Goal: Task Accomplishment & Management: Use online tool/utility

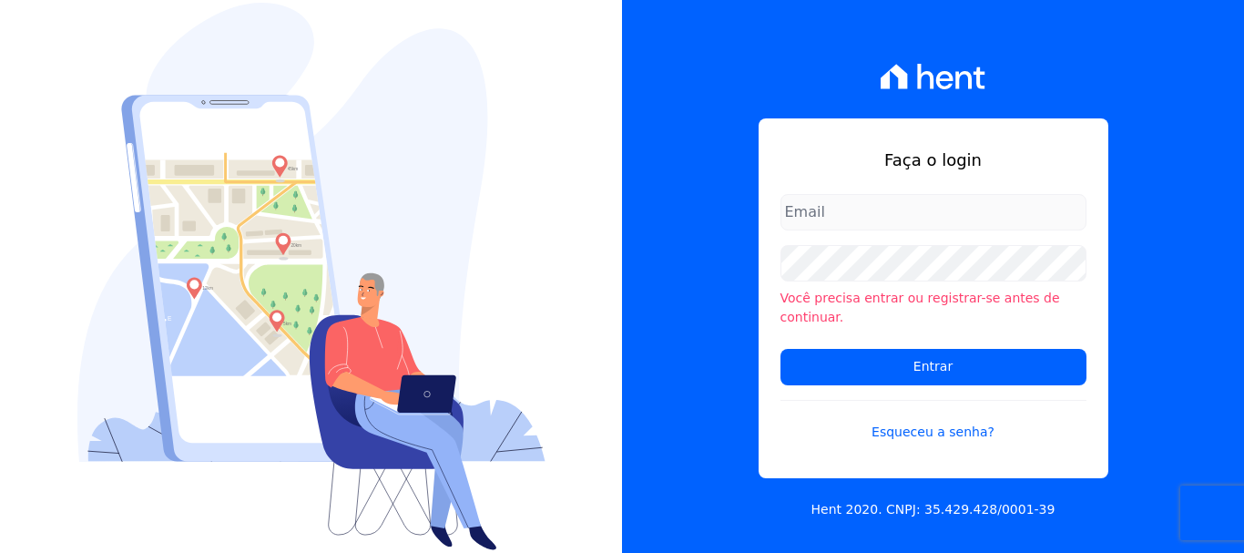
type input "[EMAIL_ADDRESS][DOMAIN_NAME]"
click at [1028, 219] on input "documentos@fronteimoveis.com.br" at bounding box center [934, 212] width 306 height 36
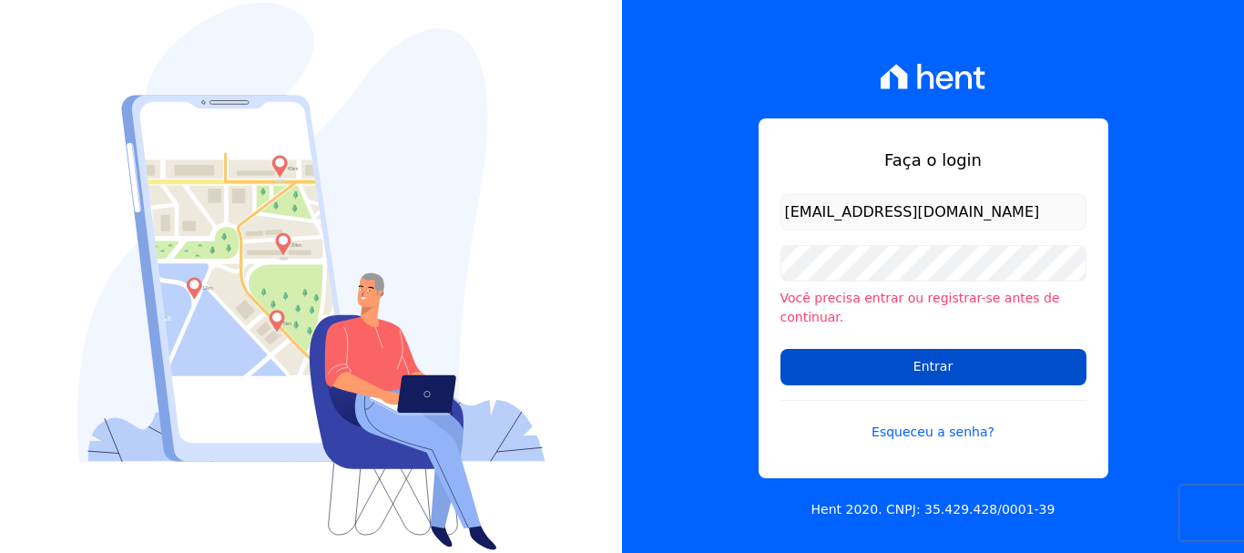
click at [933, 352] on input "Entrar" at bounding box center [934, 367] width 306 height 36
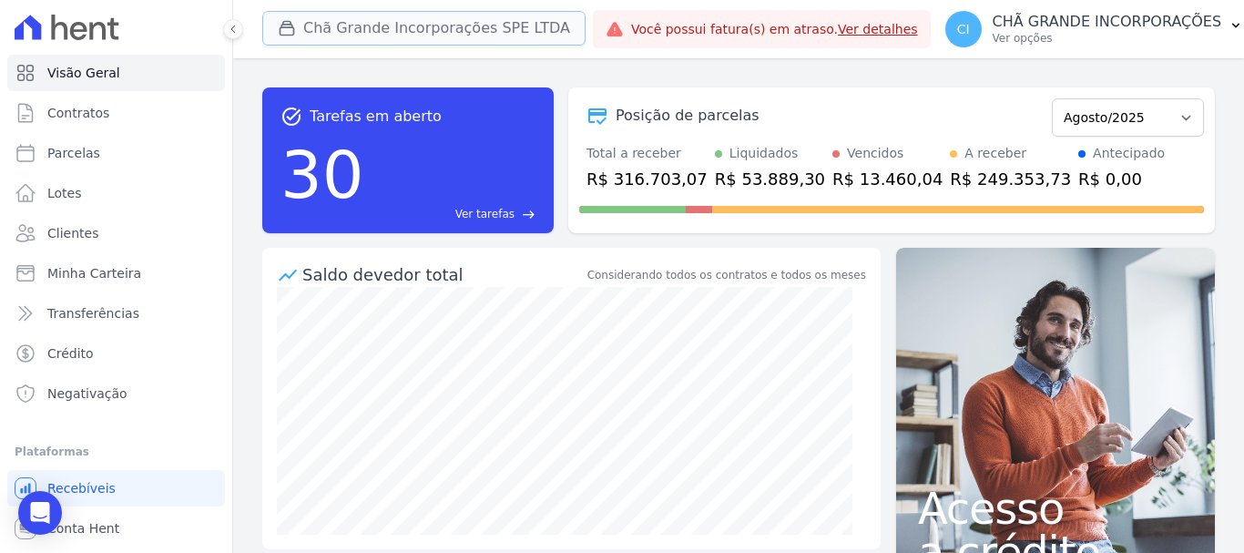
click at [349, 26] on button "Chã Grande Incorporações SPE LTDA" at bounding box center [423, 28] width 323 height 35
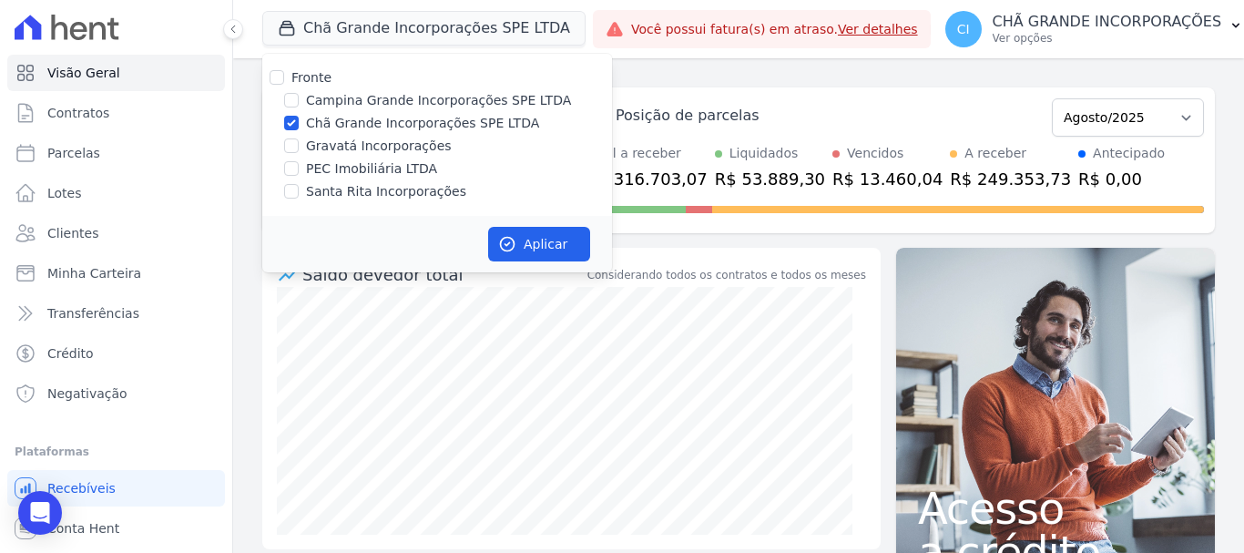
click at [282, 117] on div "Chã Grande Incorporações SPE LTDA" at bounding box center [437, 123] width 350 height 19
click at [296, 193] on input "Santa Rita Incorporações" at bounding box center [291, 191] width 15 height 15
checkbox input "true"
click at [322, 121] on label "Chã Grande Incorporações SPE LTDA" at bounding box center [422, 123] width 233 height 19
click at [299, 121] on input "Chã Grande Incorporações SPE LTDA" at bounding box center [291, 123] width 15 height 15
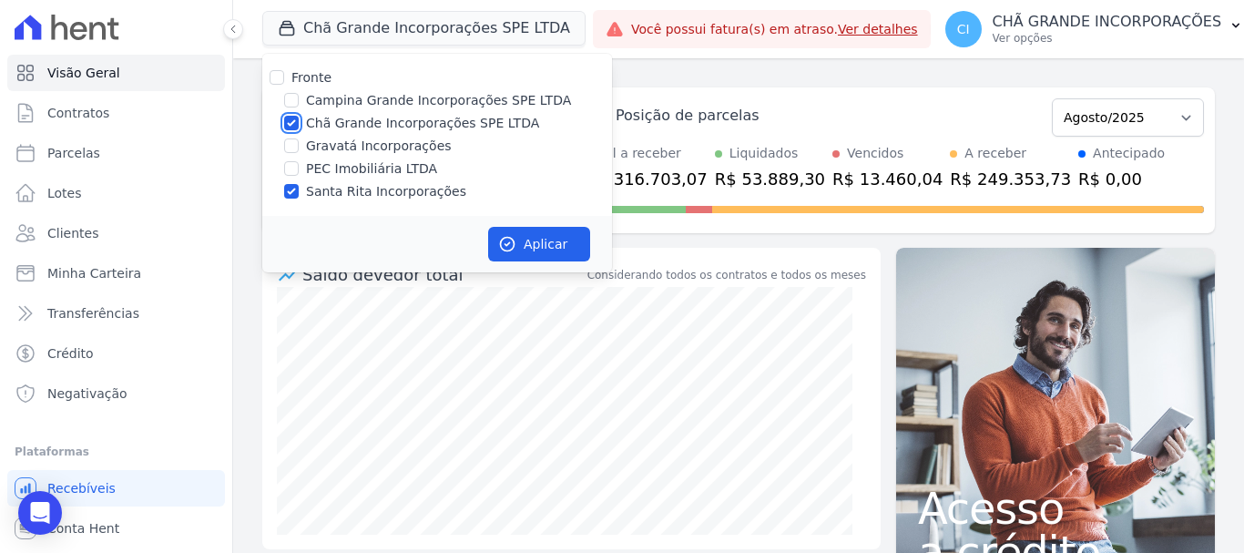
checkbox input "false"
click at [564, 252] on button "Aplicar" at bounding box center [539, 244] width 102 height 35
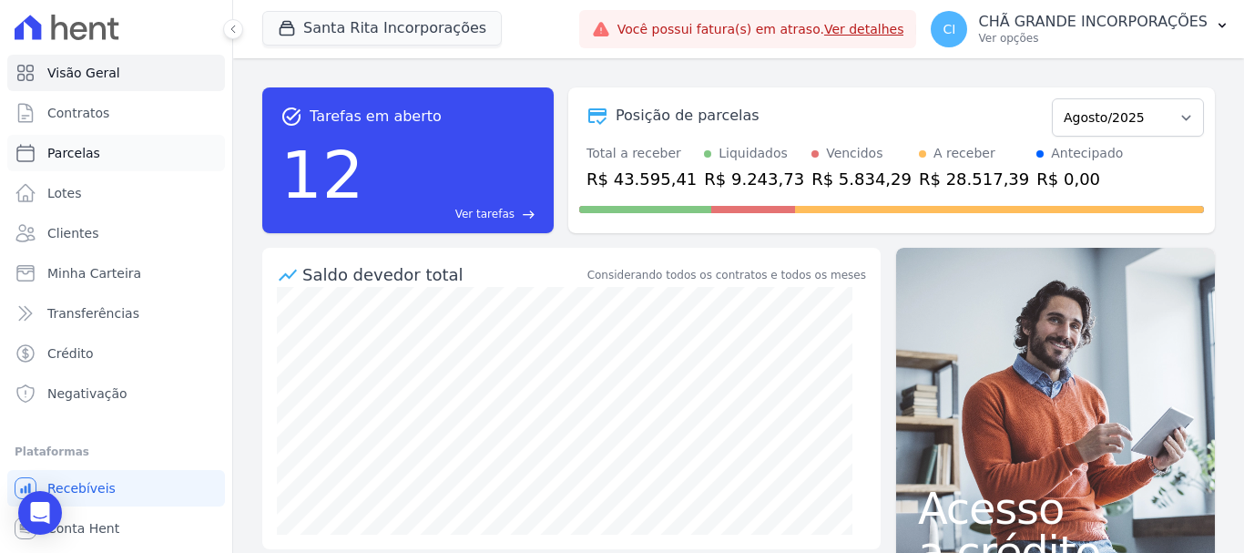
click at [91, 154] on span "Parcelas" at bounding box center [73, 153] width 53 height 18
select select
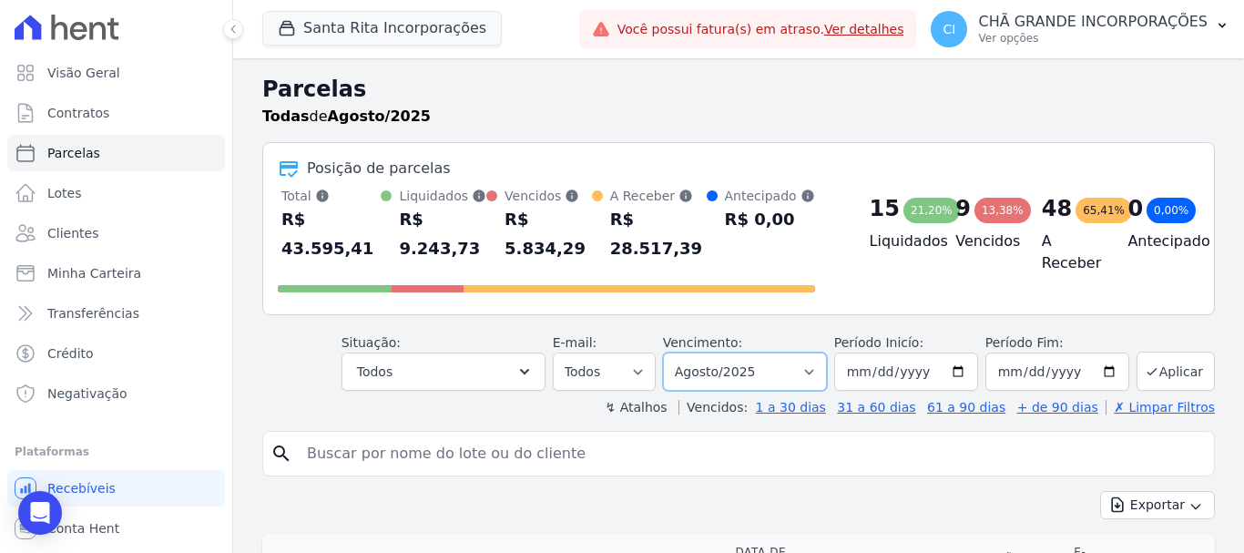
click at [719, 353] on select "Filtrar por período ──────── Todos os meses Novembro/2020 Dezembro/2020 Janeiro…" at bounding box center [745, 372] width 164 height 38
select select "02/2025"
click at [675, 353] on select "Filtrar por período ──────── Todos os meses Novembro/2020 Dezembro/2020 Janeiro…" at bounding box center [745, 372] width 164 height 38
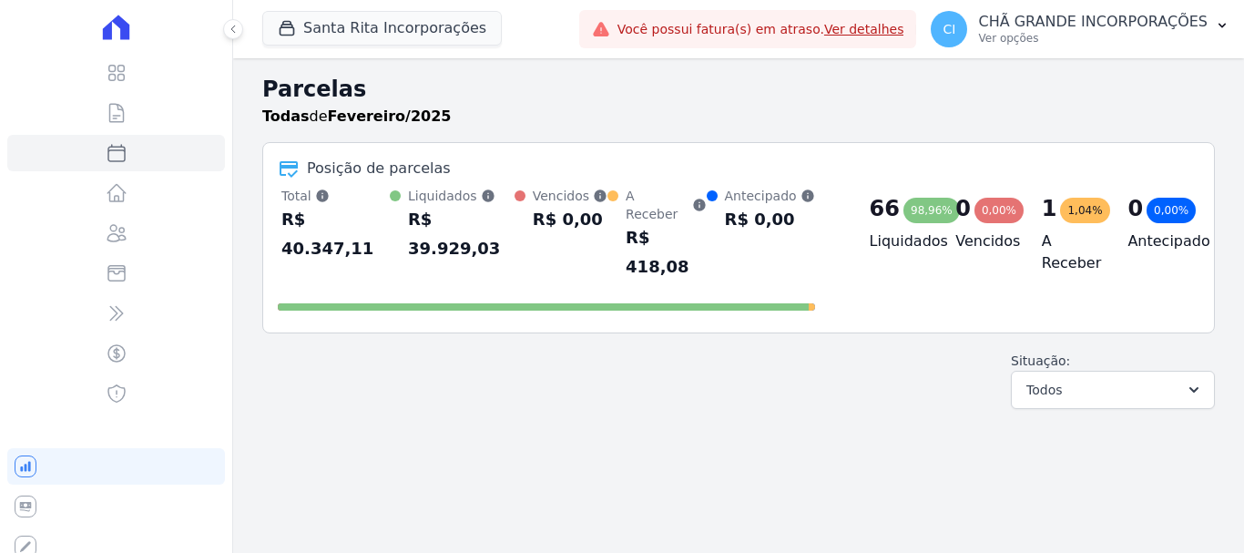
select select
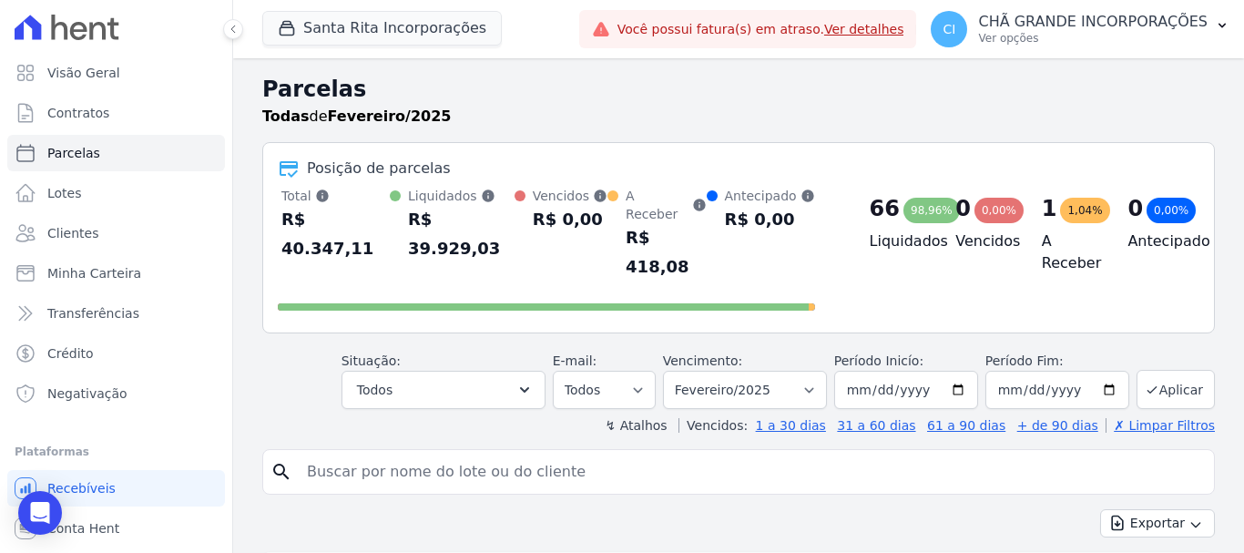
click at [704, 454] on input "search" at bounding box center [751, 472] width 911 height 36
type input "t"
type input "raimunilson"
select select
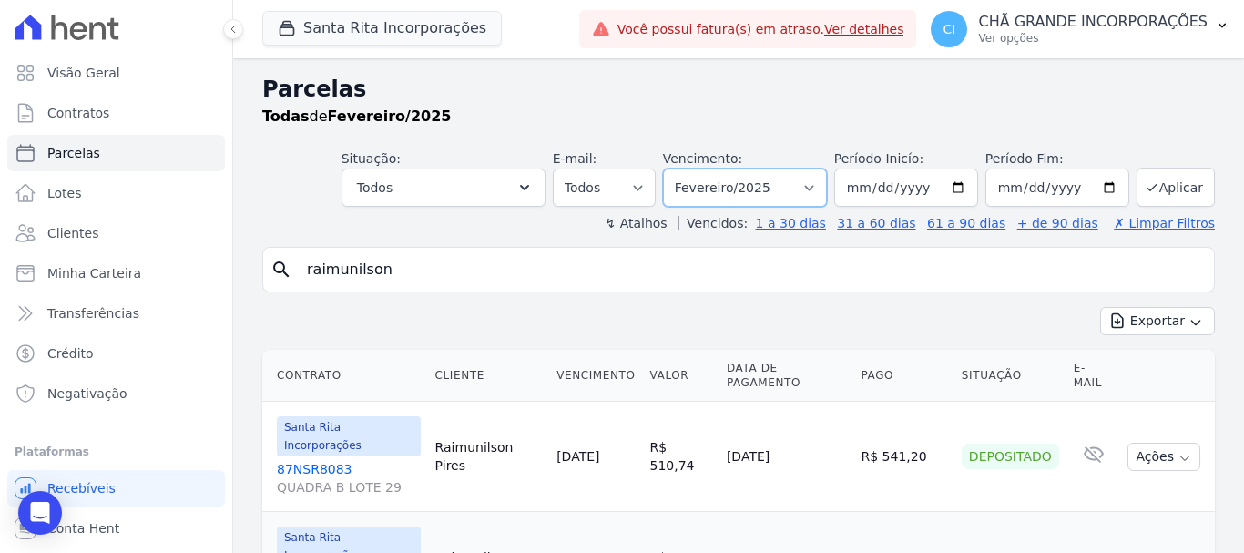
click at [781, 182] on select "Filtrar por período ──────── Todos os meses Novembro/2020 Dezembro/2020 Janeiro…" at bounding box center [745, 188] width 164 height 38
select select "03/2025"
click at [675, 169] on select "Filtrar por período ──────── Todos os meses Novembro/2020 Dezembro/2020 Janeiro…" at bounding box center [745, 188] width 164 height 38
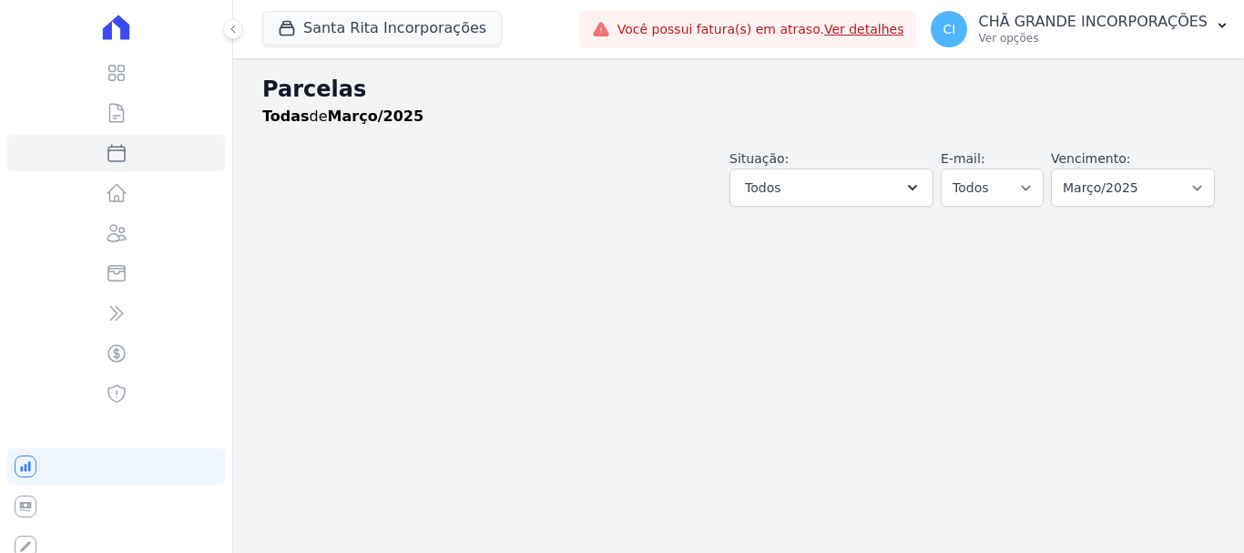
select select
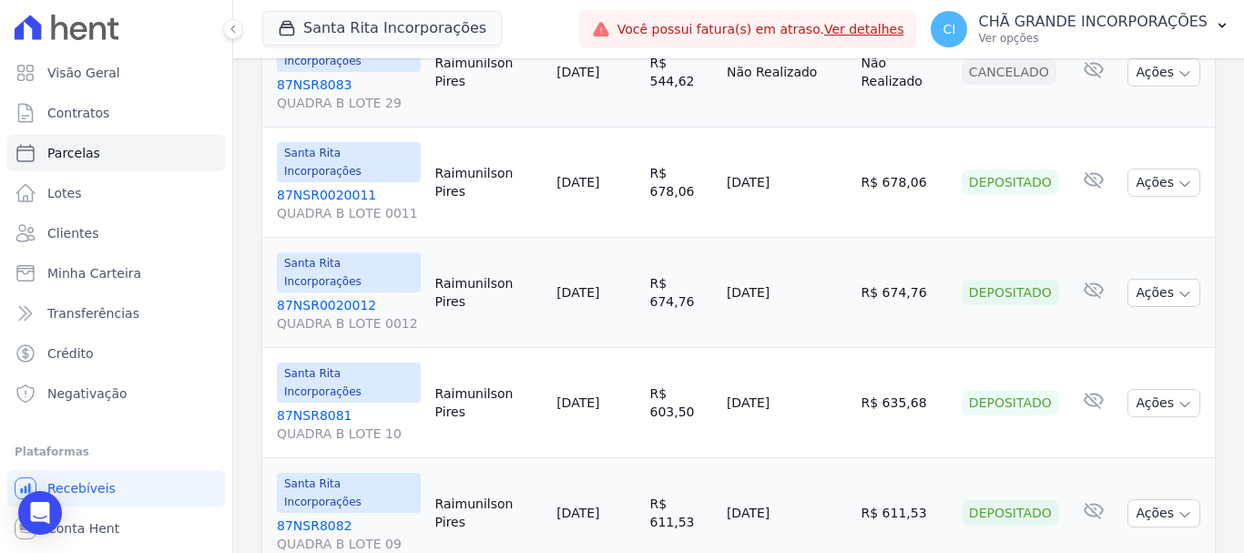
scroll to position [1178, 0]
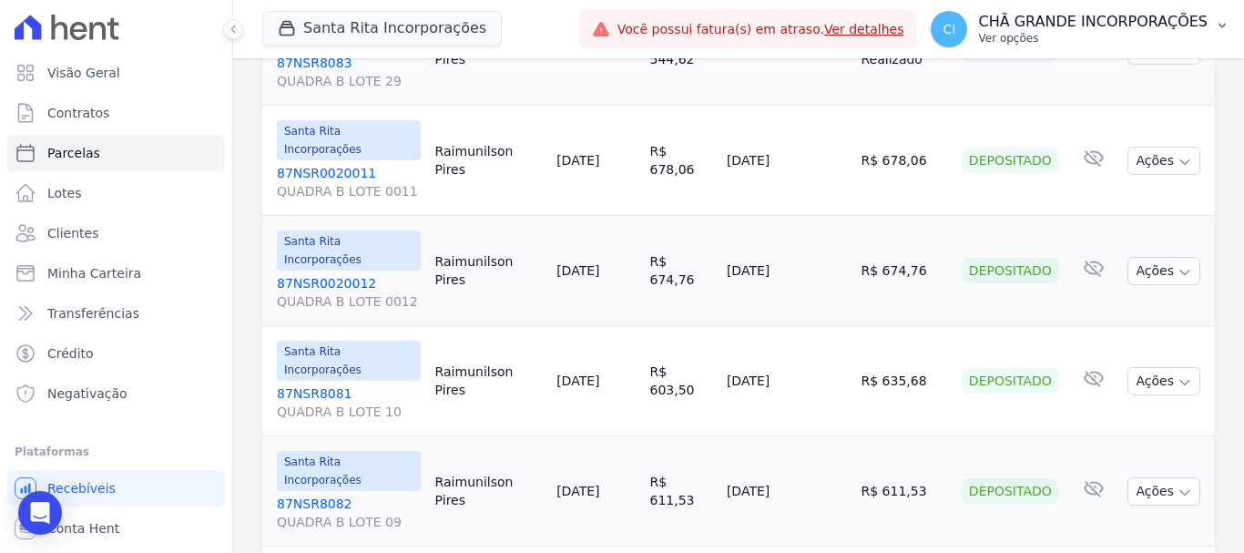
click at [1106, 17] on p "CHÃ GRANDE INCORPORAÇÕES" at bounding box center [1093, 22] width 230 height 18
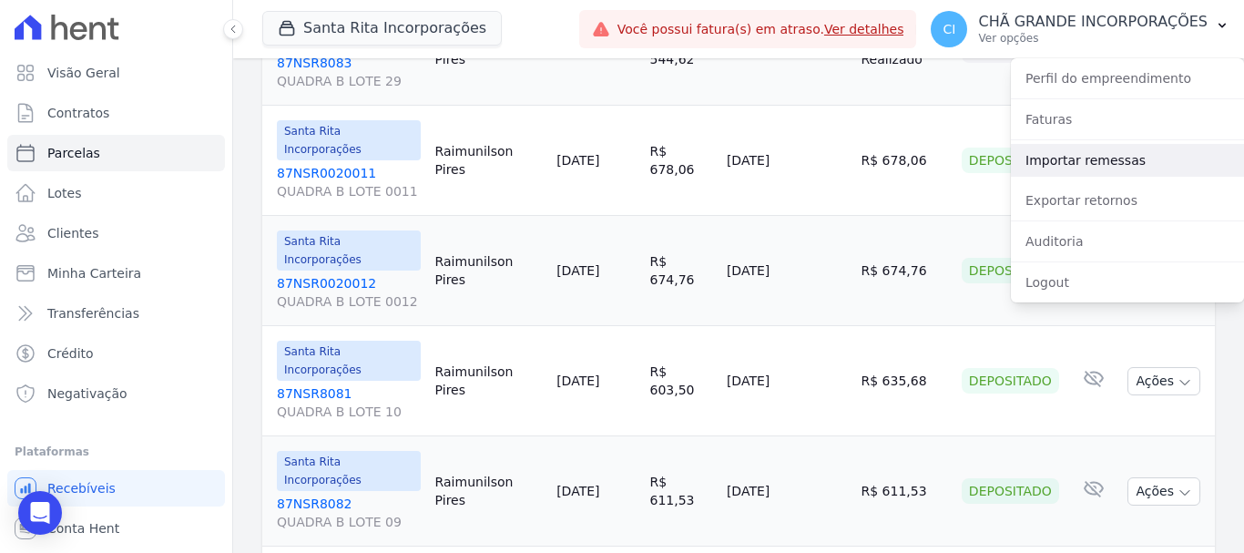
click at [1070, 163] on link "Importar remessas" at bounding box center [1127, 160] width 233 height 33
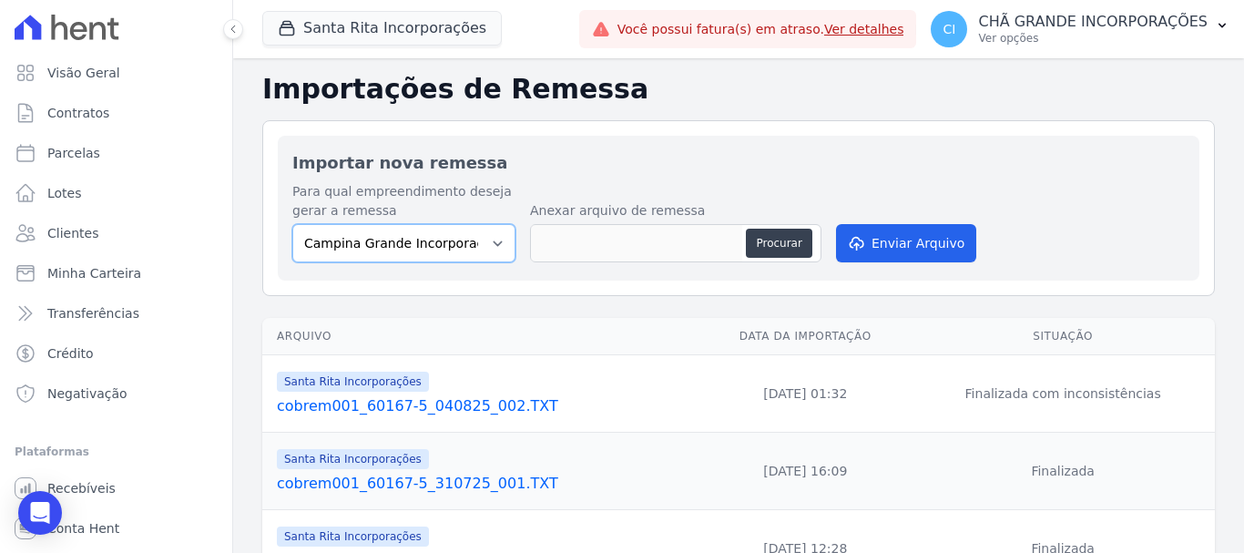
click at [447, 244] on select "Campina Grande Incorporações SPE LTDA Chã Grande Incorporações SPE LTDA Gravatá…" at bounding box center [403, 243] width 223 height 38
select select "ed892322-11d2-4dcb-9c39-39af078b50ed"
click at [292, 224] on select "Campina Grande Incorporações SPE LTDA Chã Grande Incorporações SPE LTDA Gravatá…" at bounding box center [403, 243] width 223 height 38
click at [797, 242] on button "Procurar" at bounding box center [779, 243] width 66 height 29
type input "cobrem001_60167-5_140825_001.TXT"
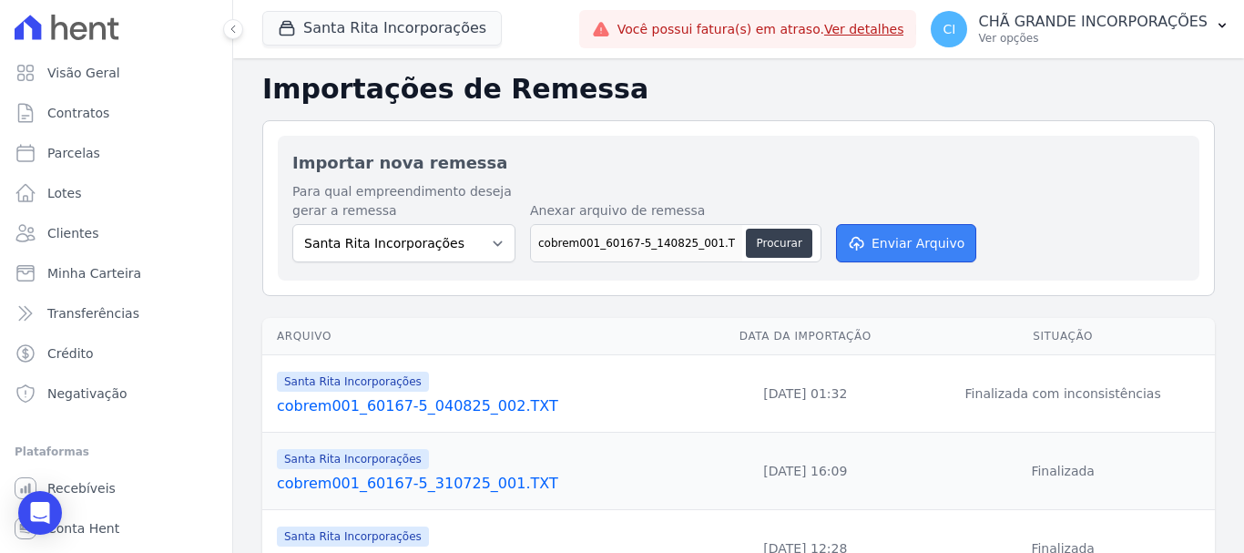
click at [907, 239] on button "Enviar Arquivo" at bounding box center [906, 243] width 140 height 38
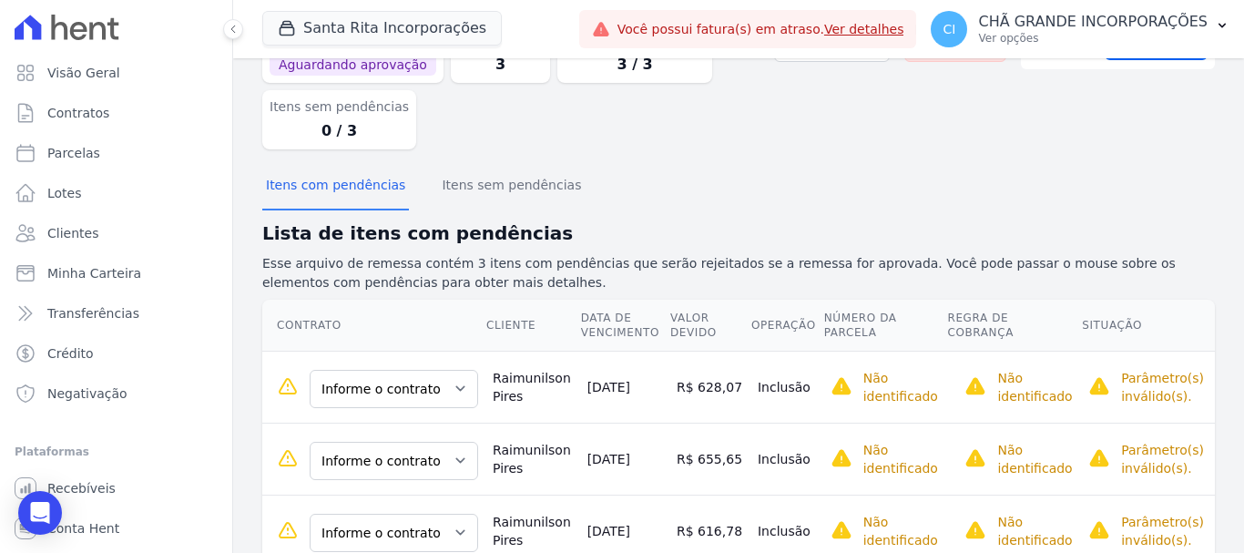
scroll to position [168, 0]
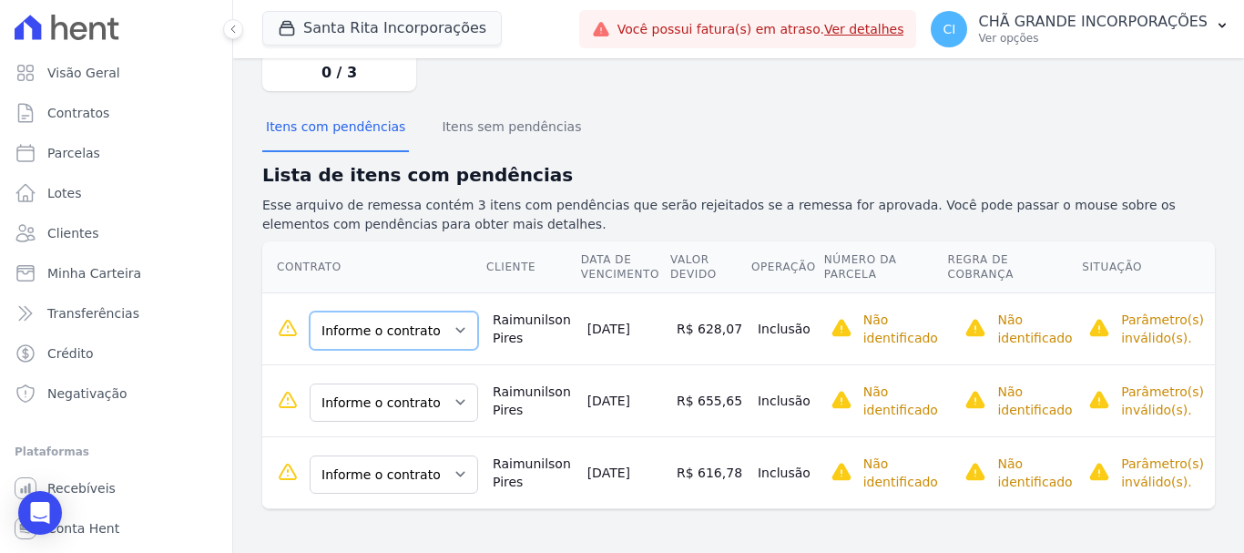
click at [455, 339] on select "Informe o contrato 87NSR0020011 87NSR0020012 87NSR8081 87NSR8082 87NSR8083 87NS…" at bounding box center [394, 331] width 169 height 38
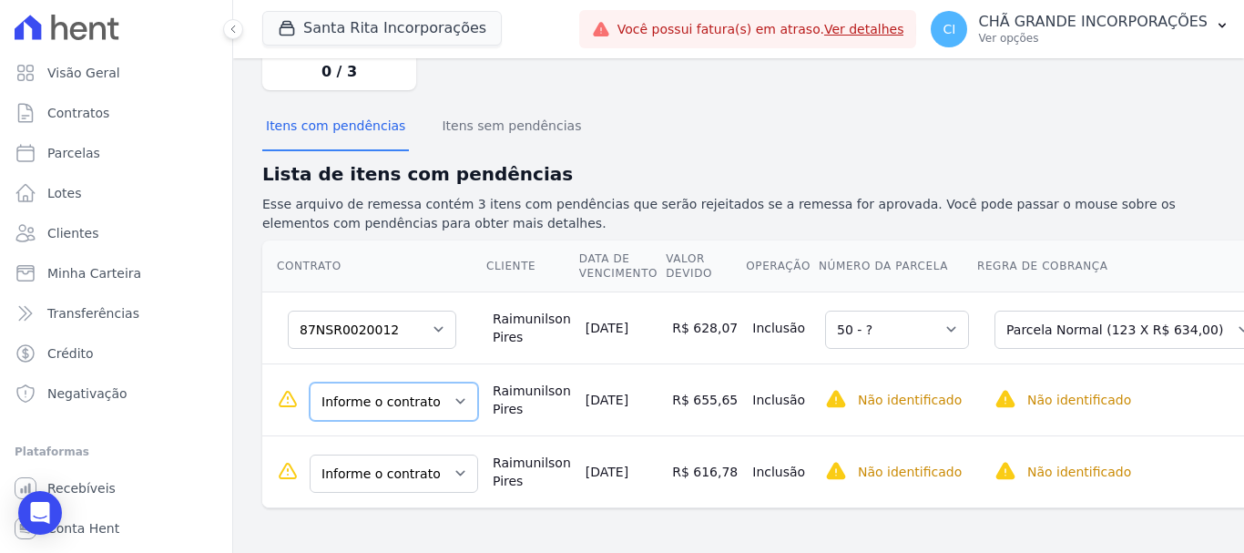
click at [416, 409] on select "Informe o contrato 87NSR0020011 87NSR0020012 87NSR8081 87NSR8082 87NSR8083 87NS…" at bounding box center [394, 402] width 169 height 38
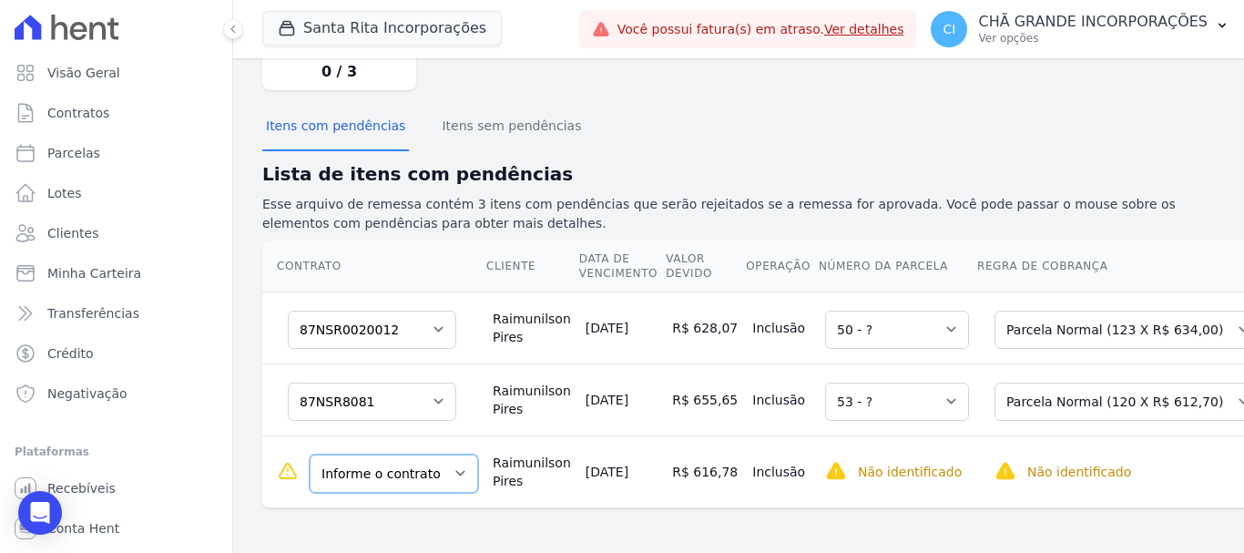
click at [393, 492] on select "Informe o contrato 87NSR0020011 87NSR0020012 87NSR8081 87NSR8082 87NSR8083 87NS…" at bounding box center [394, 474] width 169 height 38
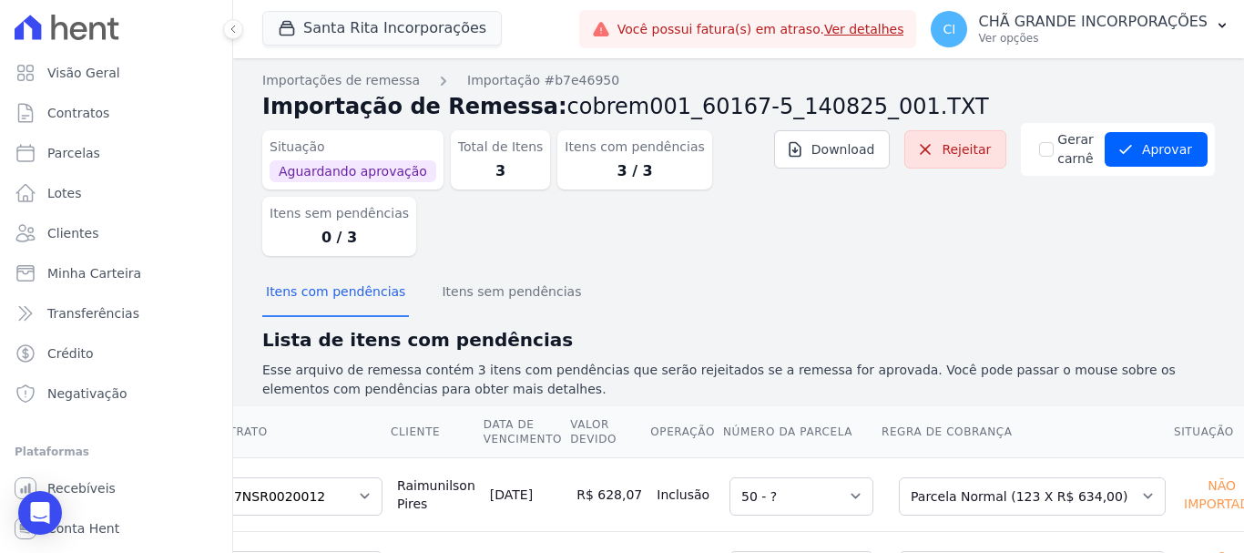
scroll to position [0, 0]
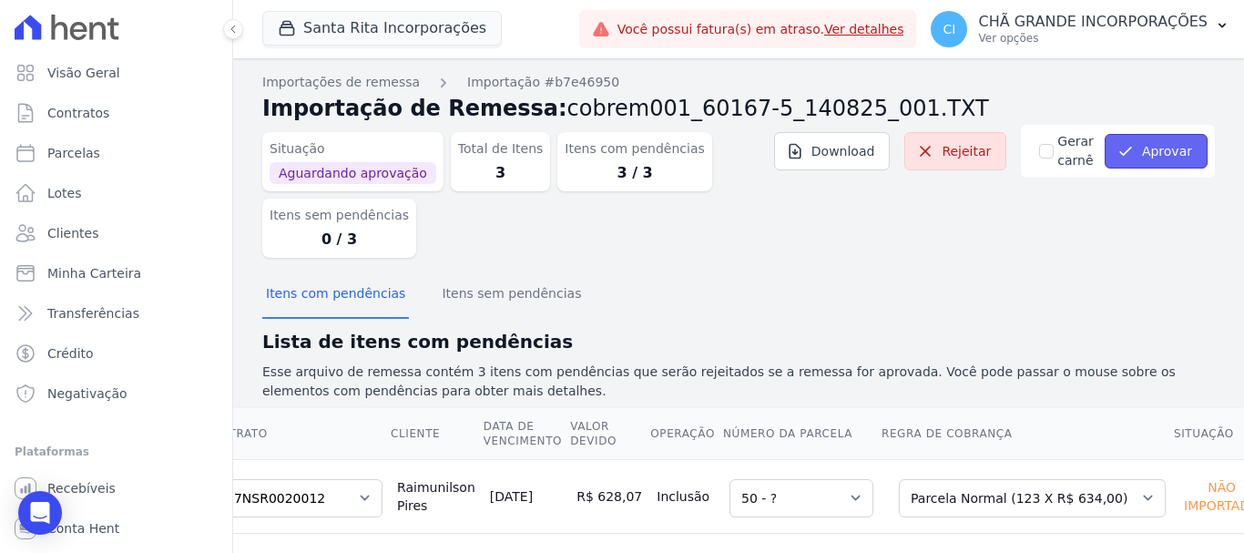
click at [1167, 136] on button "Aprovar" at bounding box center [1156, 151] width 103 height 35
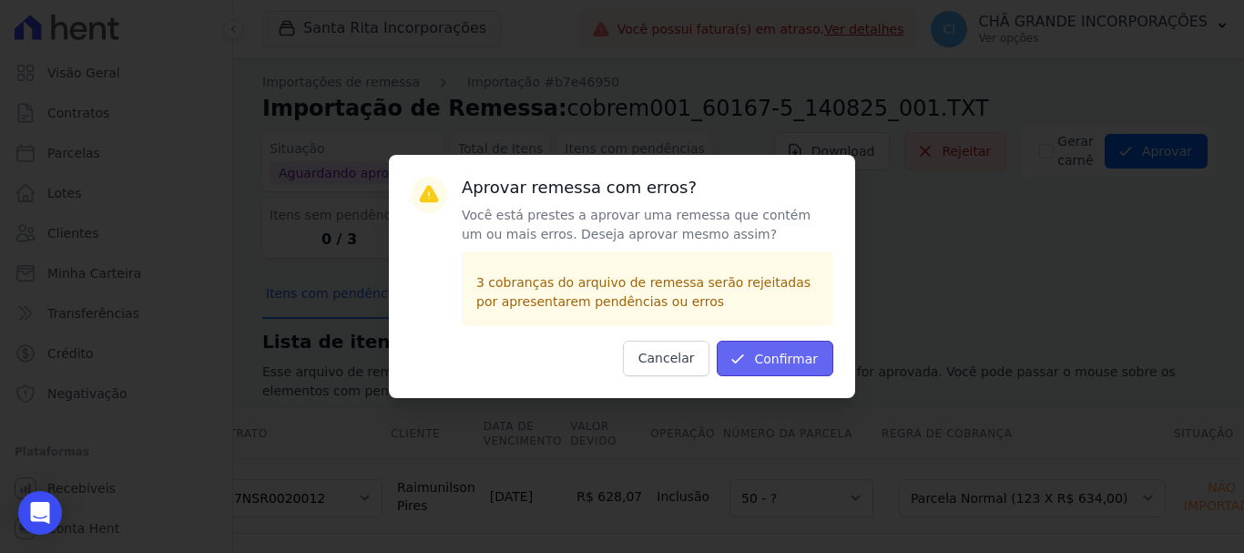
click at [766, 356] on button "Confirmar" at bounding box center [775, 359] width 117 height 36
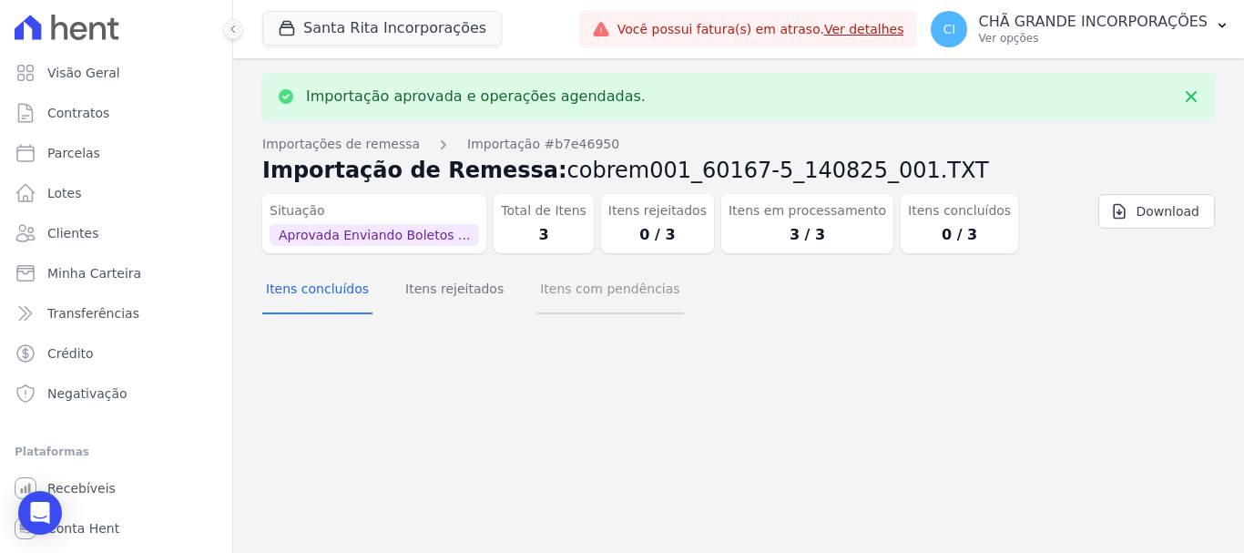
click at [587, 294] on button "Itens com pendências" at bounding box center [610, 290] width 147 height 47
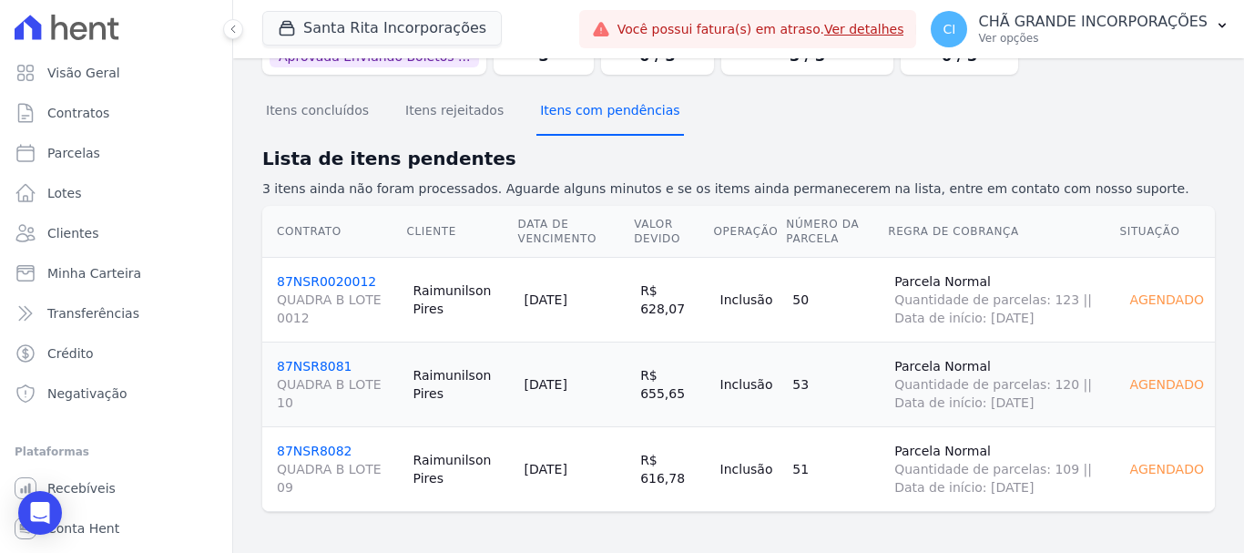
scroll to position [120, 0]
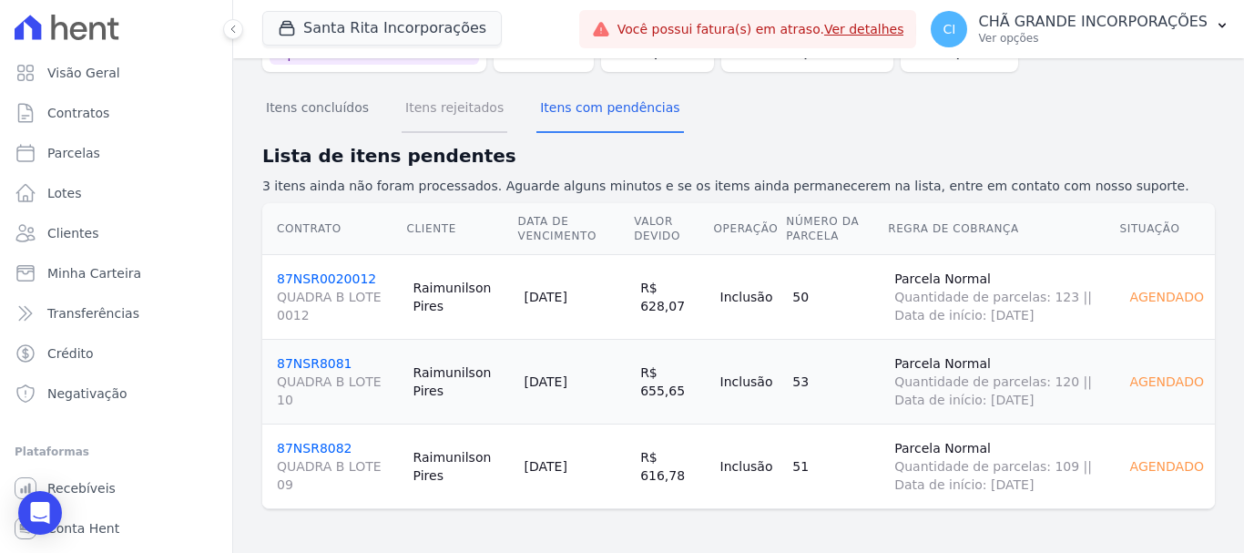
click at [462, 111] on button "Itens rejeitados" at bounding box center [455, 109] width 106 height 47
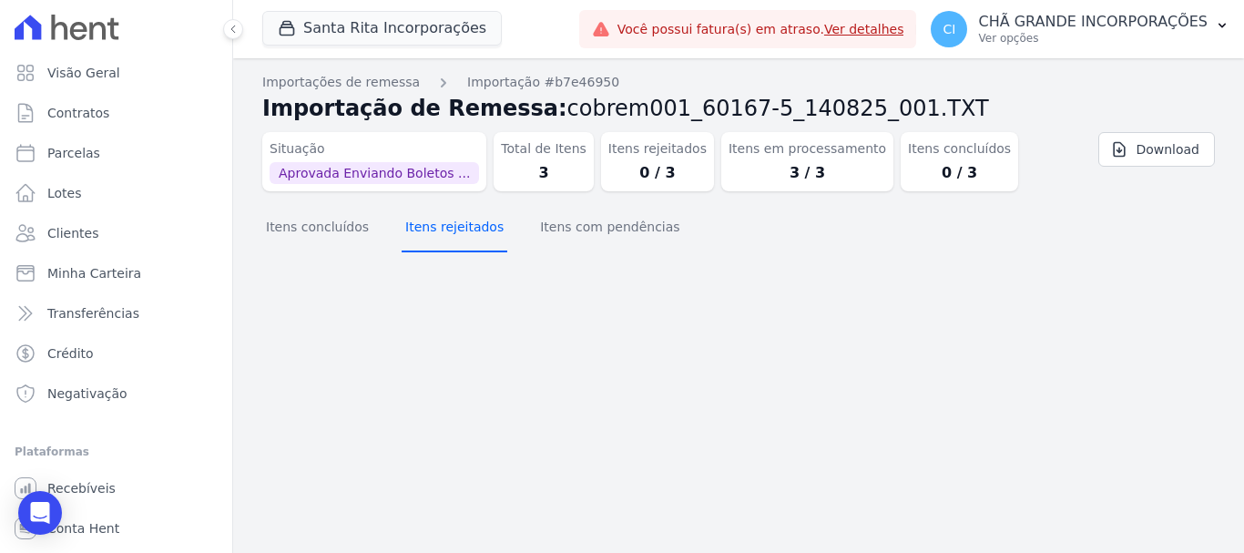
scroll to position [0, 0]
click at [292, 223] on button "Itens concluídos" at bounding box center [317, 228] width 110 height 47
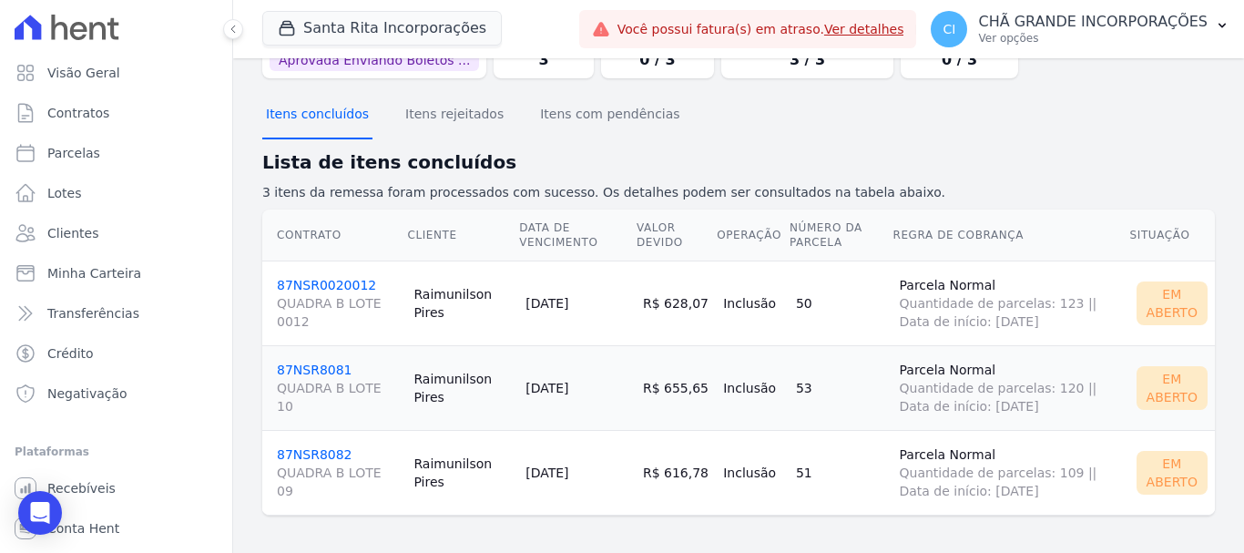
scroll to position [120, 0]
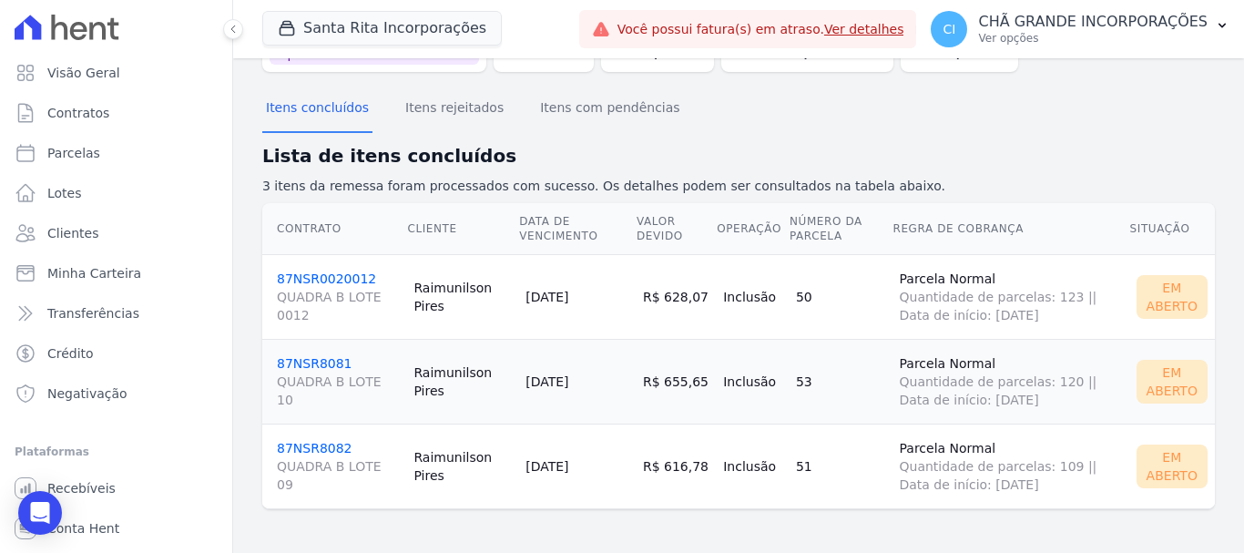
click at [338, 281] on link "87NSR0020012 QUADRA B LOTE 0012" at bounding box center [338, 297] width 122 height 53
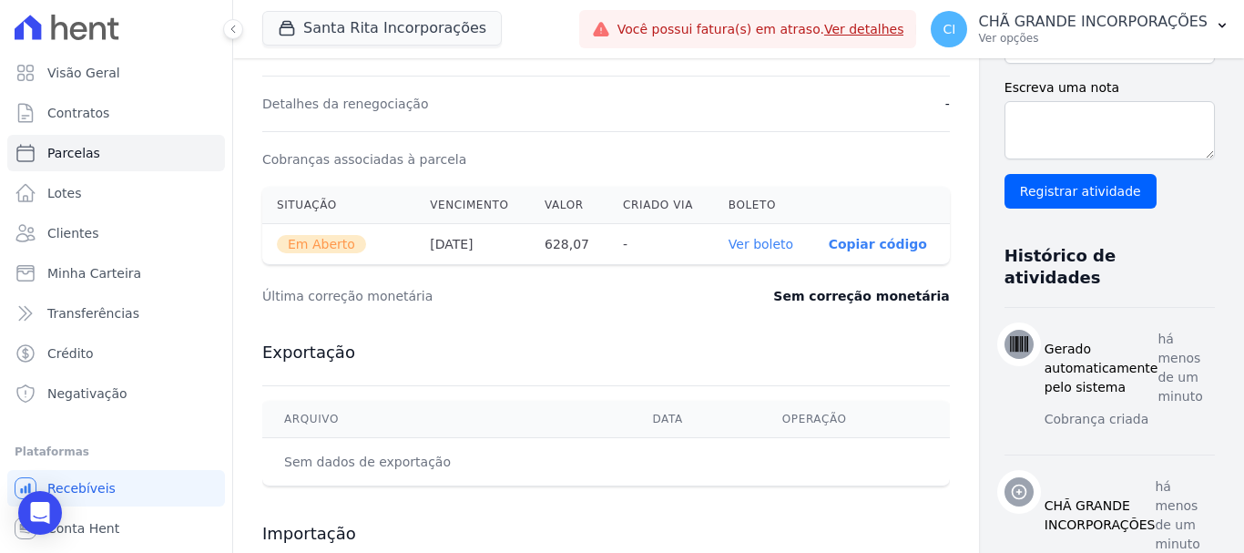
scroll to position [547, 0]
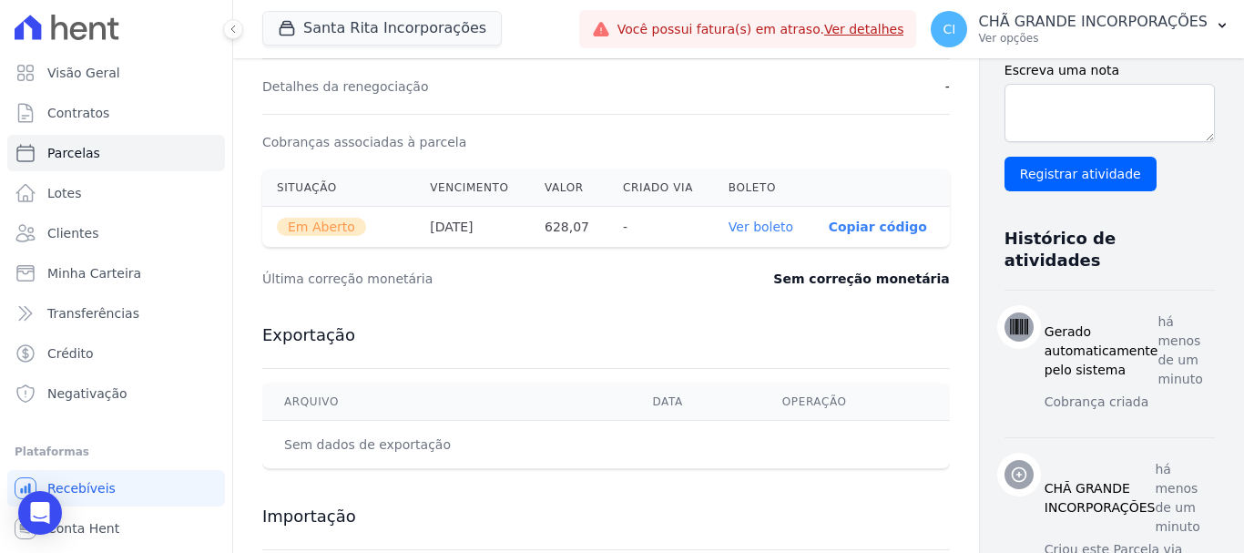
click at [729, 231] on link "Ver boleto" at bounding box center [761, 227] width 65 height 15
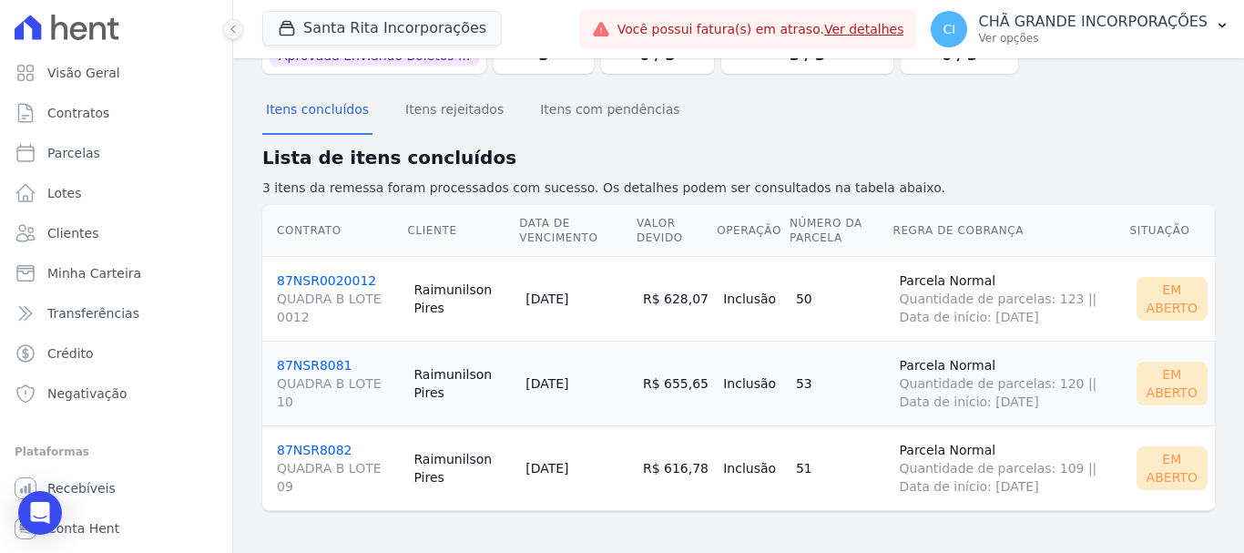
scroll to position [120, 0]
click at [325, 374] on link "87NSR8081 QUADRA B LOTE 10" at bounding box center [338, 382] width 122 height 53
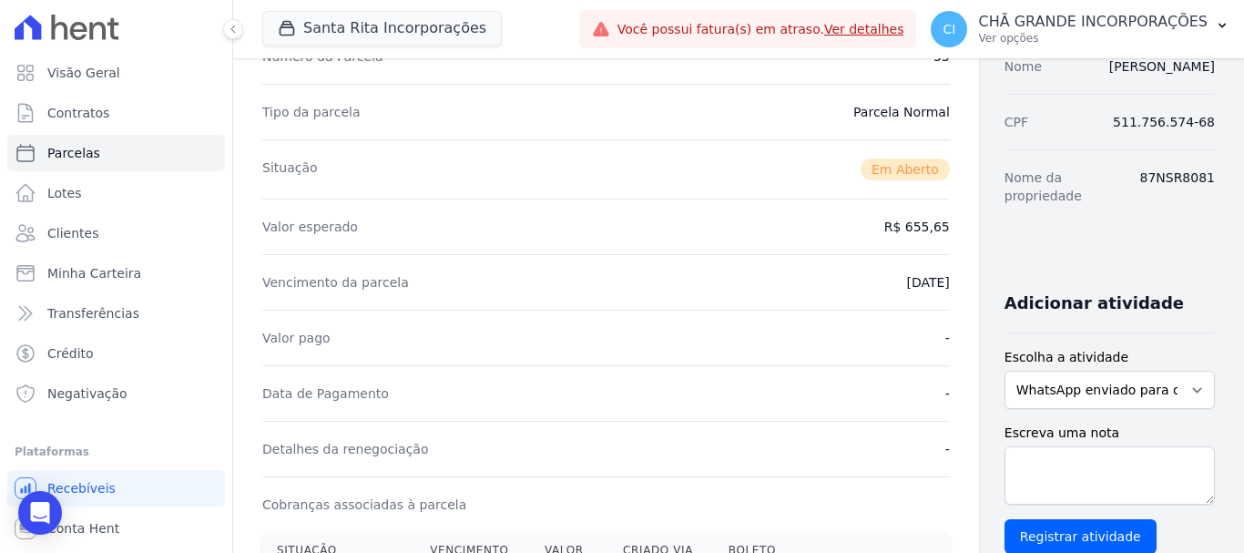
scroll to position [456, 0]
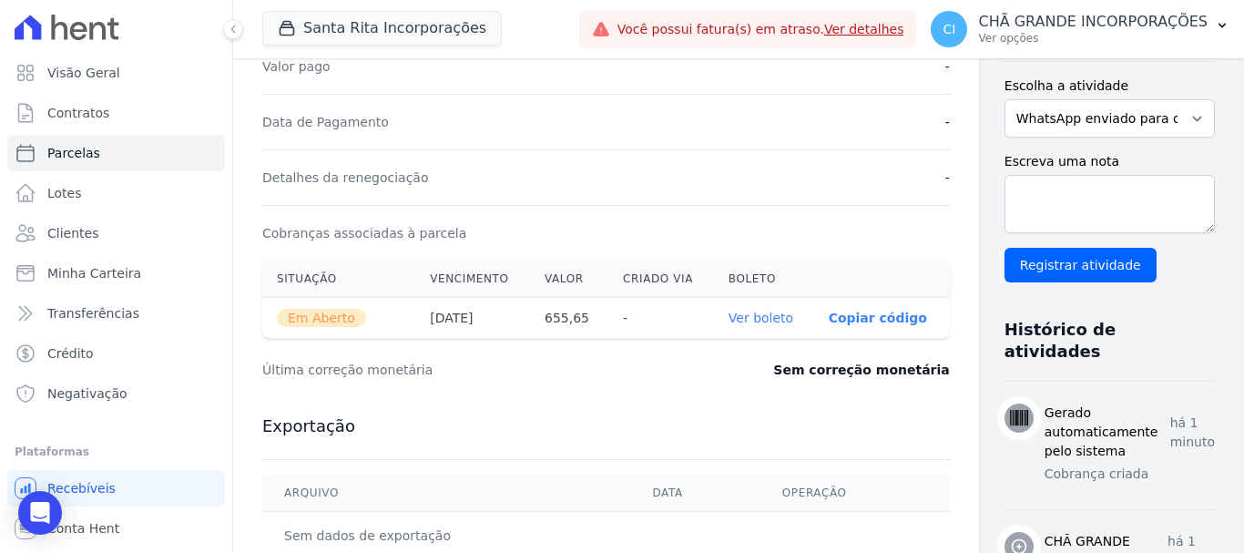
click at [733, 315] on link "Ver boleto" at bounding box center [761, 318] width 65 height 15
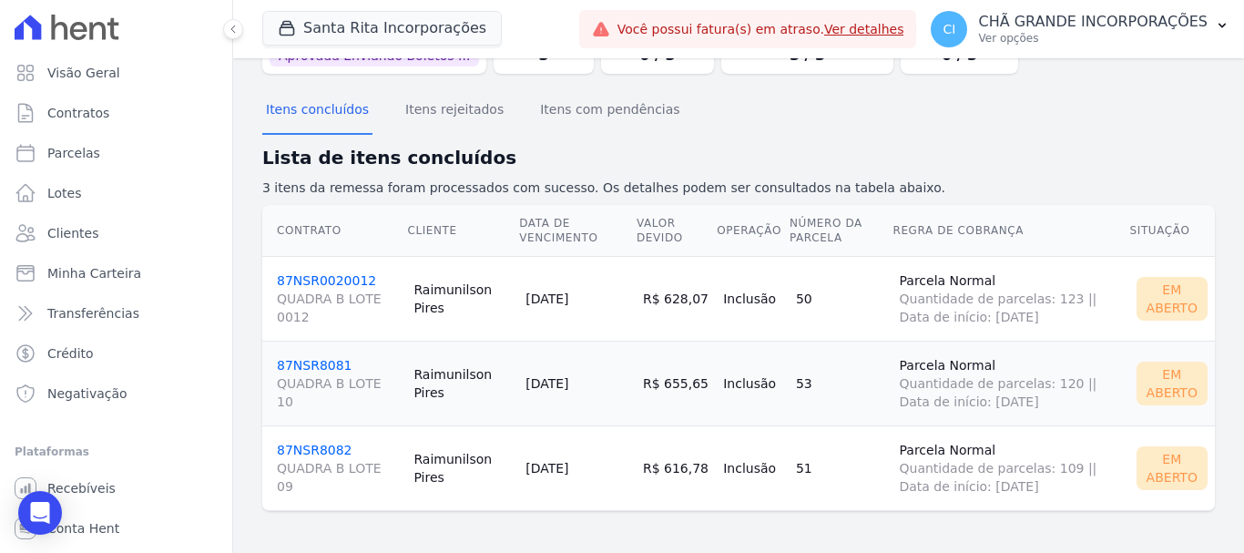
scroll to position [120, 0]
click at [323, 447] on link "87NSR8082 QUADRA B LOTE 09" at bounding box center [338, 467] width 122 height 53
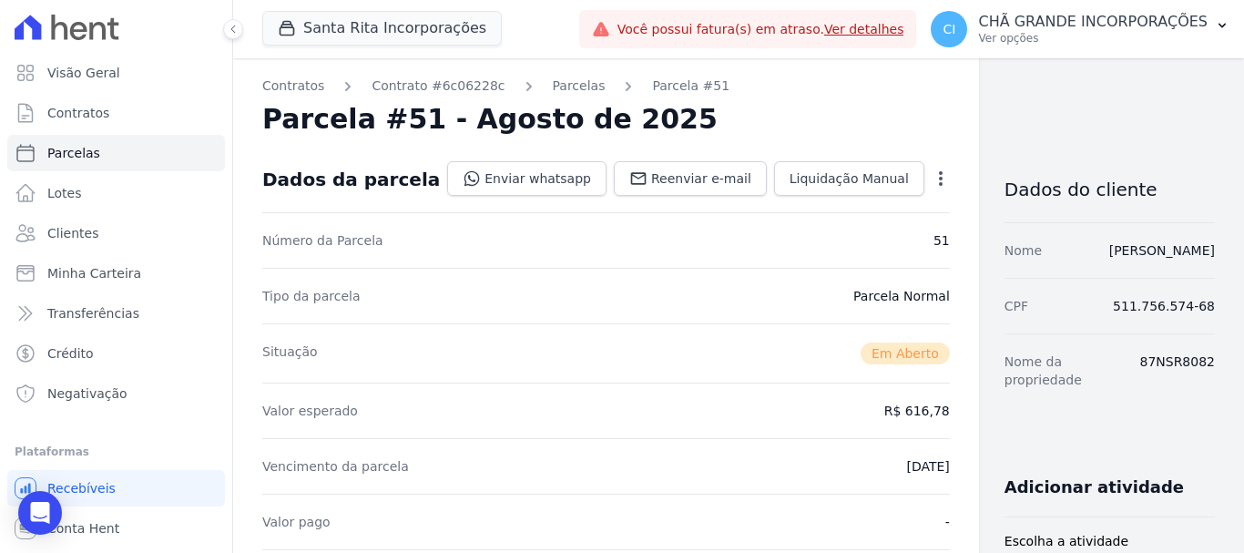
scroll to position [456, 0]
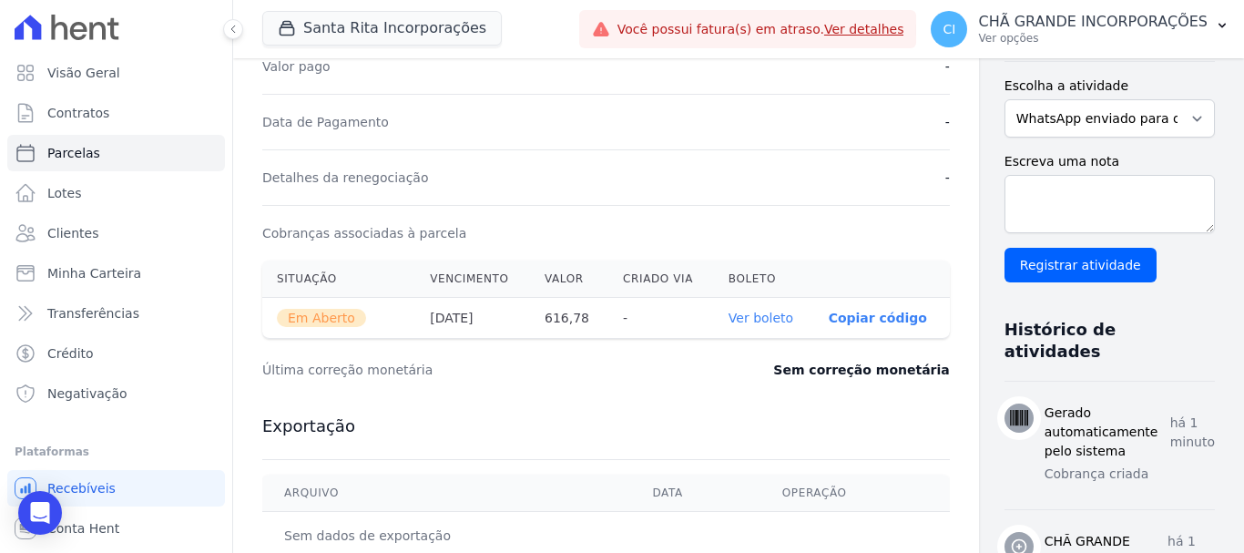
click at [729, 317] on link "Ver boleto" at bounding box center [761, 318] width 65 height 15
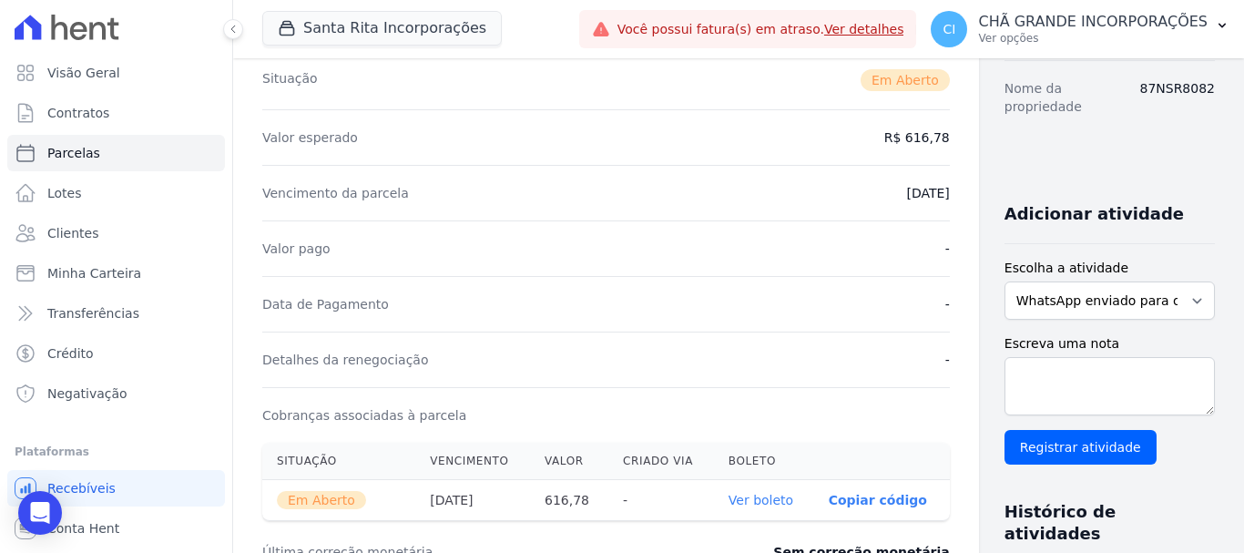
scroll to position [0, 0]
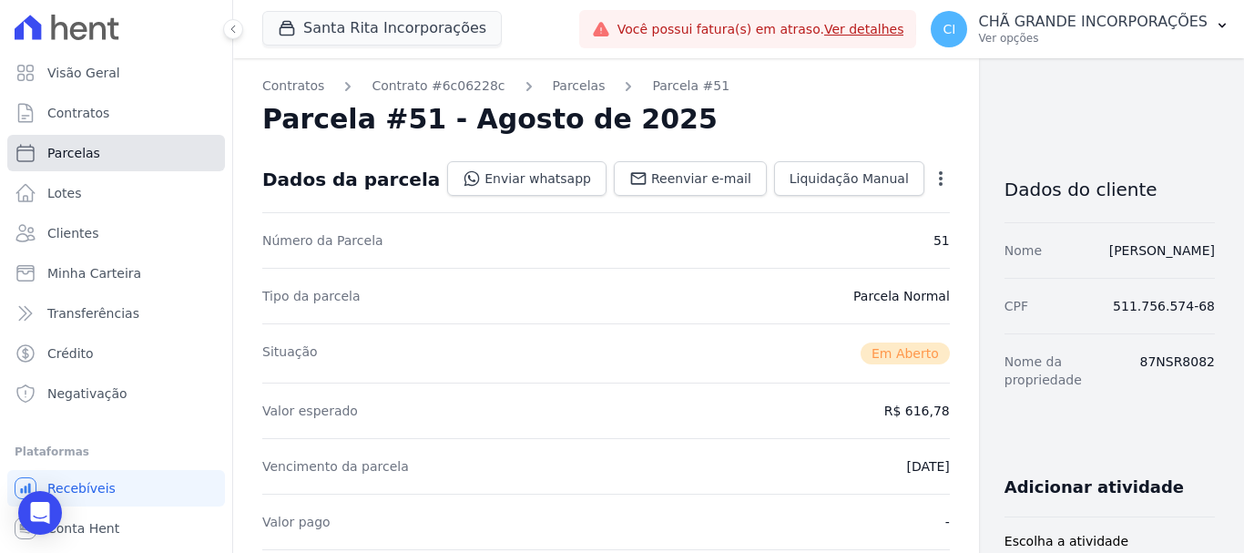
click at [95, 153] on link "Parcelas" at bounding box center [116, 153] width 218 height 36
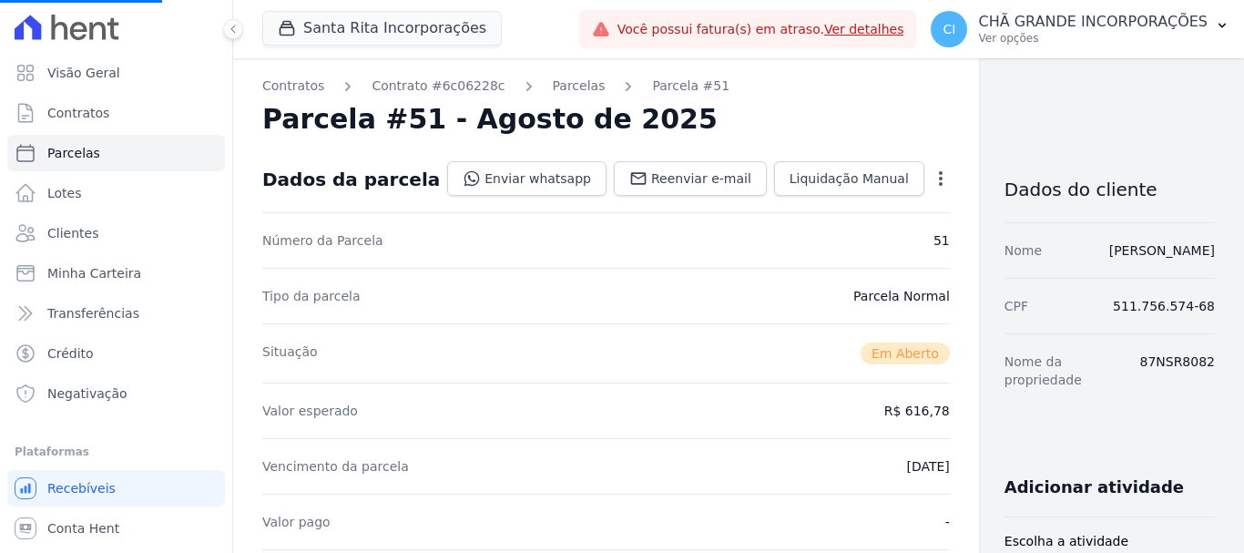
select select
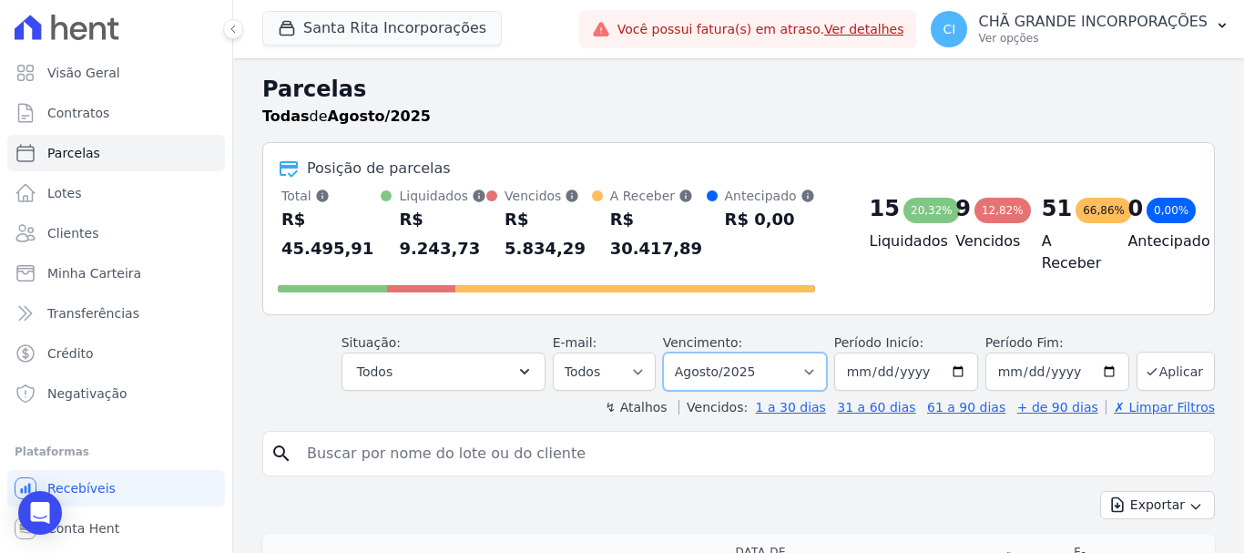
click at [767, 356] on select "Filtrar por período ──────── Todos os meses Novembro/2020 Dezembro/2020 Janeiro…" at bounding box center [745, 372] width 164 height 38
select select "07/2025"
click at [675, 353] on select "Filtrar por período ──────── Todos os meses Novembro/2020 Dezembro/2020 Janeiro…" at bounding box center [745, 372] width 164 height 38
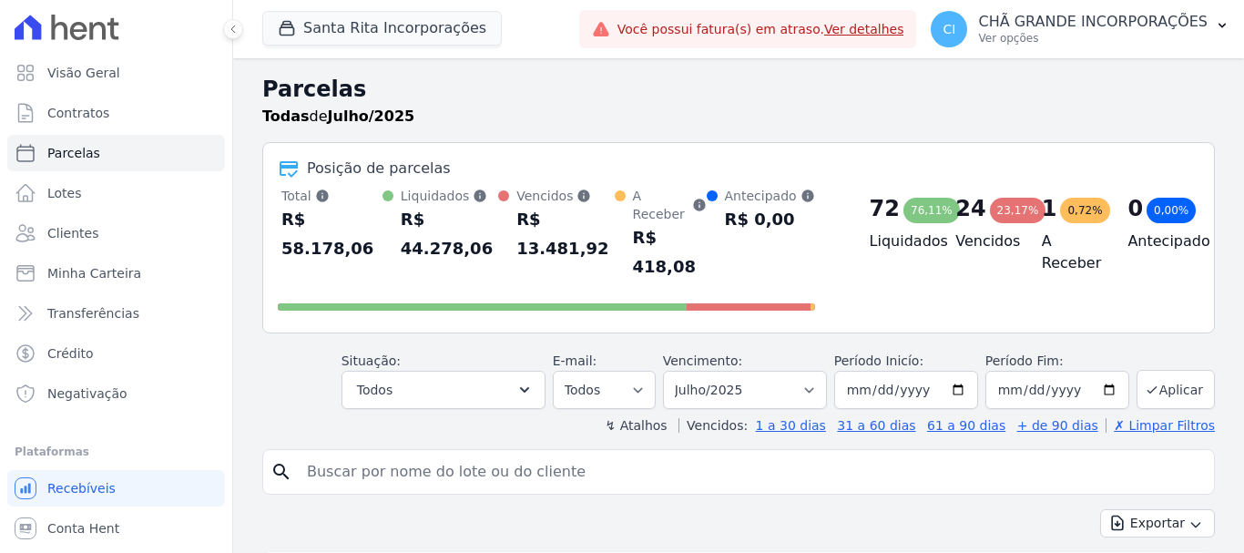
select select
drag, startPoint x: 0, startPoint y: 0, endPoint x: 702, endPoint y: 425, distance: 821.2
click at [702, 454] on input "search" at bounding box center [751, 472] width 911 height 36
type input "raimunilson"
select select
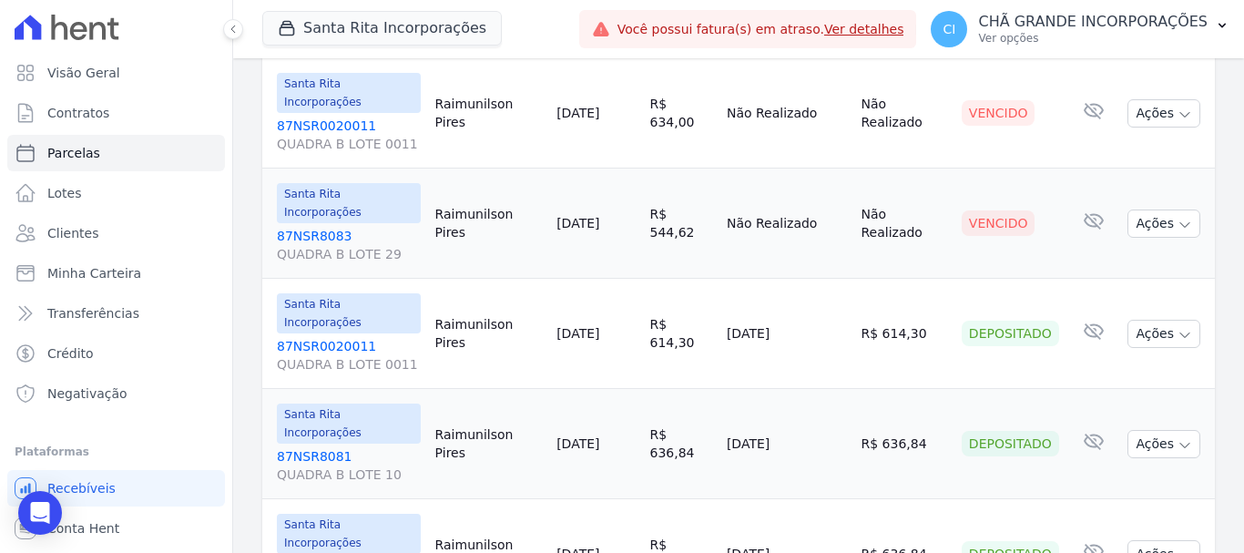
scroll to position [820, 0]
